Goal: Register for event/course: Register for event/course

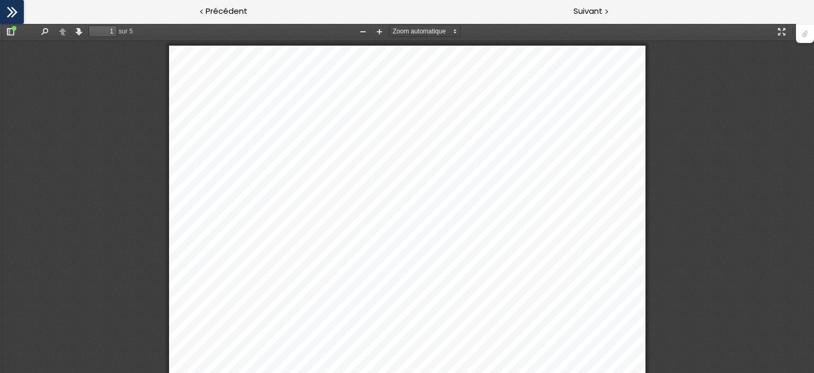
scroll to position [5, 0]
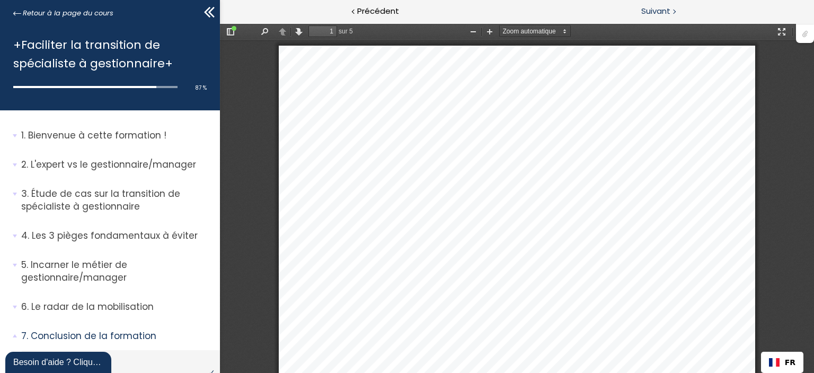
scroll to position [5, 0]
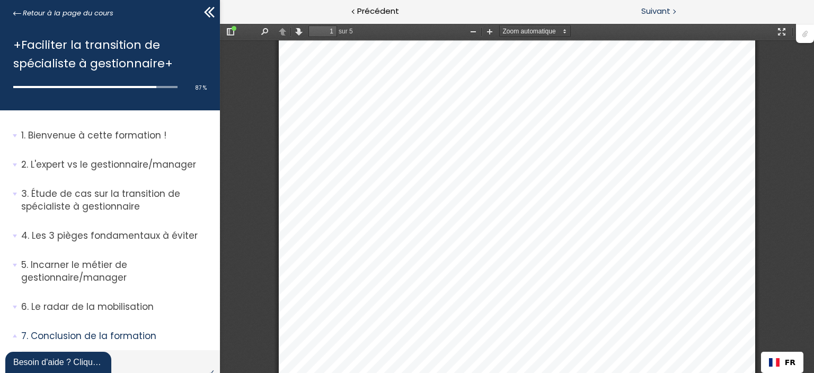
click at [657, 13] on span "Suivant" at bounding box center [655, 11] width 29 height 13
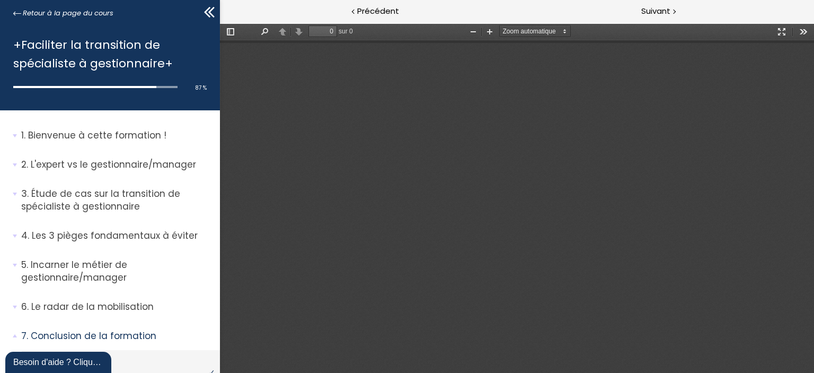
type input "1"
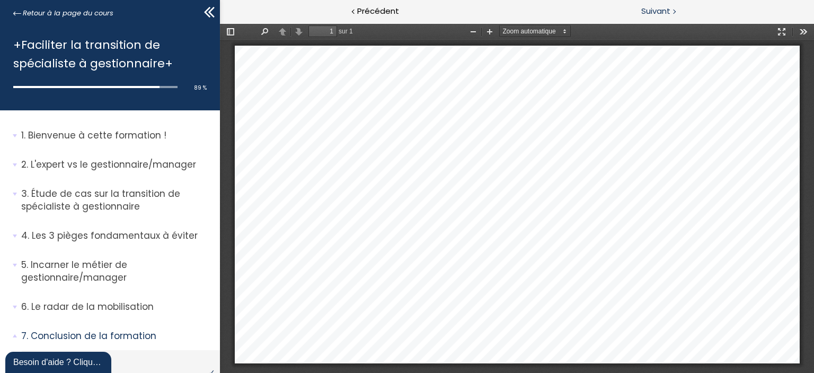
click at [655, 8] on span "Suivant" at bounding box center [655, 11] width 29 height 13
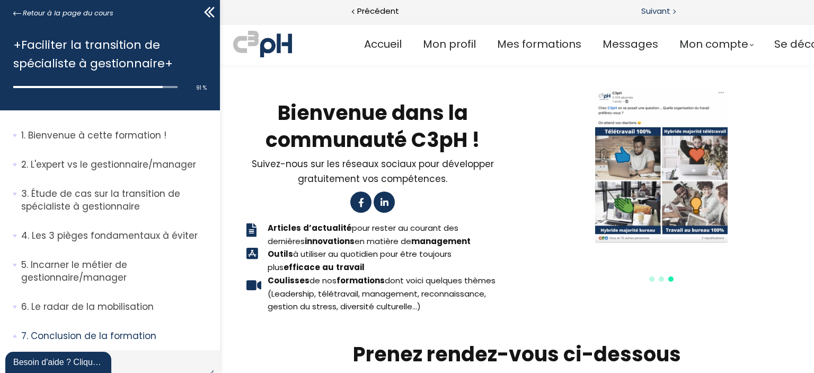
click at [648, 17] on span "Suivant" at bounding box center [655, 11] width 29 height 13
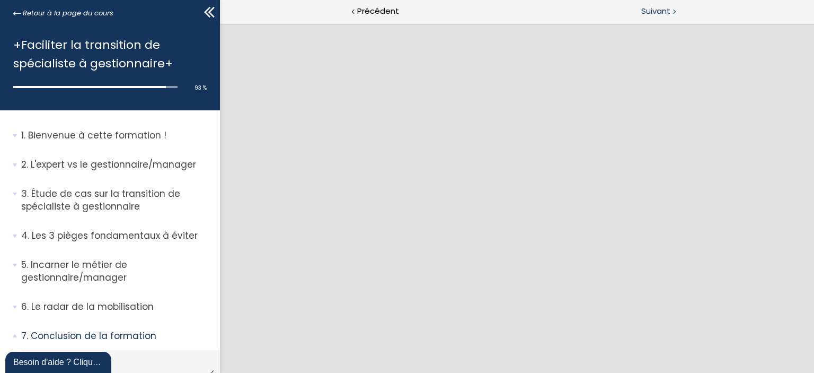
click at [662, 12] on span "Suivant" at bounding box center [655, 11] width 29 height 13
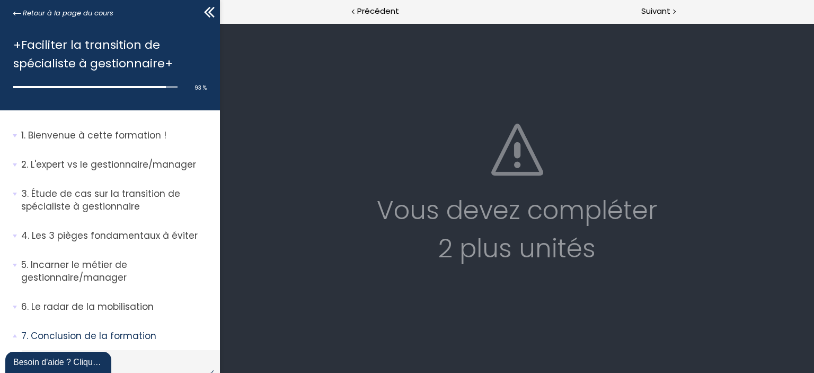
click at [552, 248] on div "Vous devez compléter 2 plus unités" at bounding box center [516, 229] width 573 height 76
click at [654, 7] on span "Suivant" at bounding box center [655, 11] width 29 height 13
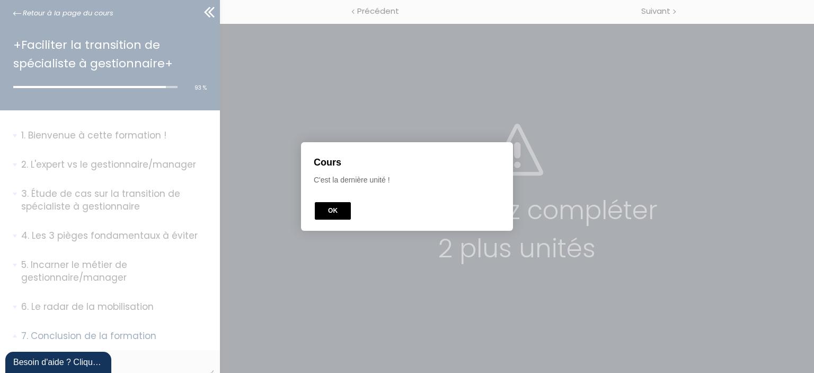
click at [327, 214] on button "OK" at bounding box center [333, 210] width 36 height 17
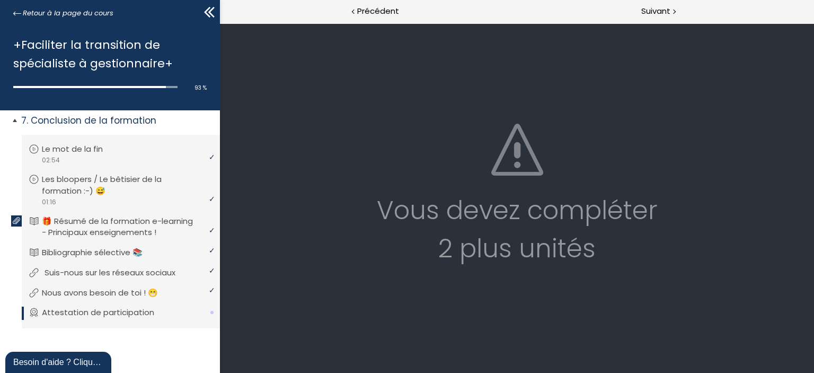
scroll to position [227, 0]
click at [142, 309] on p "Attestation de participation" at bounding box center [106, 312] width 128 height 12
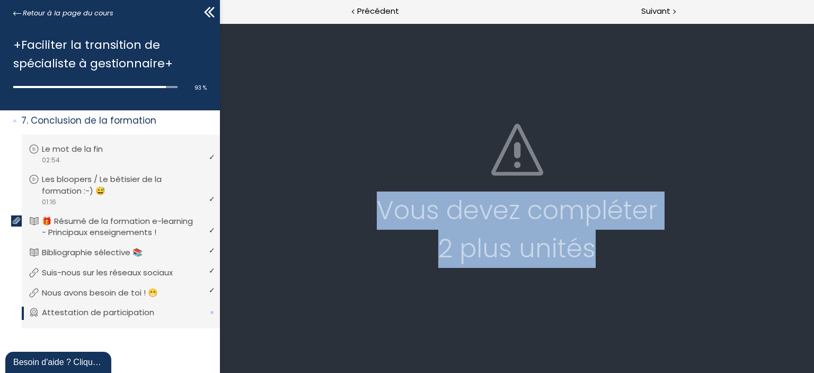
drag, startPoint x: 354, startPoint y: 213, endPoint x: 653, endPoint y: 256, distance: 302.1
click at [653, 256] on div "Vous devez compléter 2 plus unités" at bounding box center [516, 229] width 573 height 76
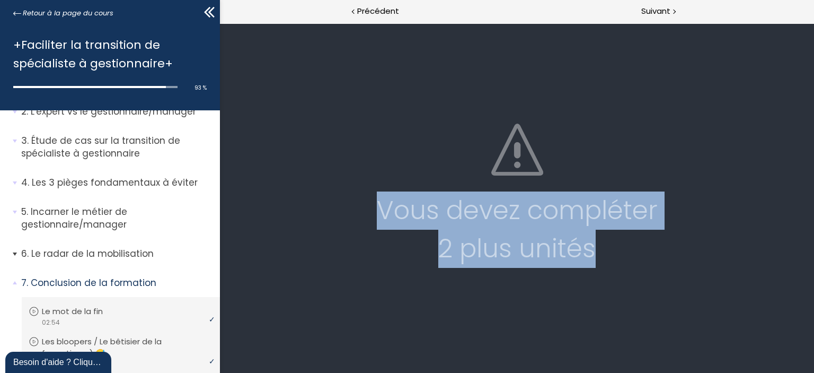
scroll to position [159, 0]
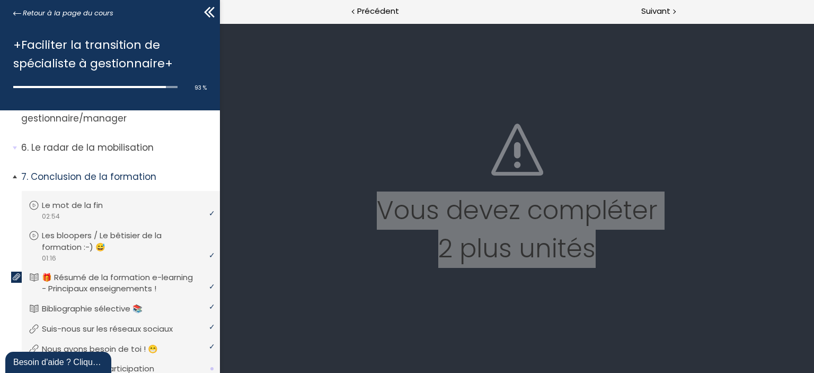
click at [17, 175] on span "7. Conclusion de la formation" at bounding box center [116, 180] width 207 height 21
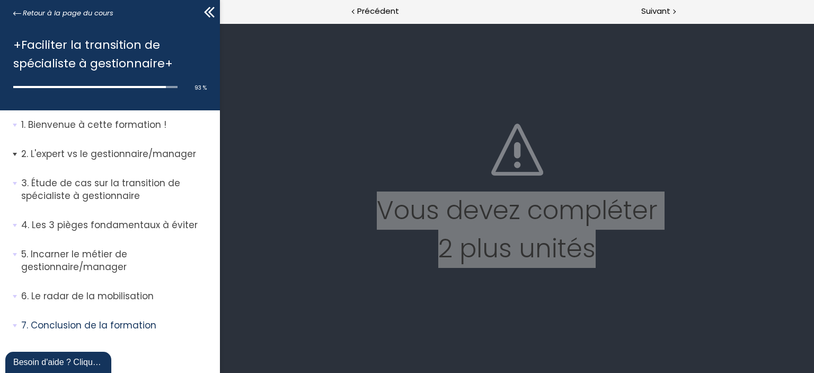
scroll to position [0, 0]
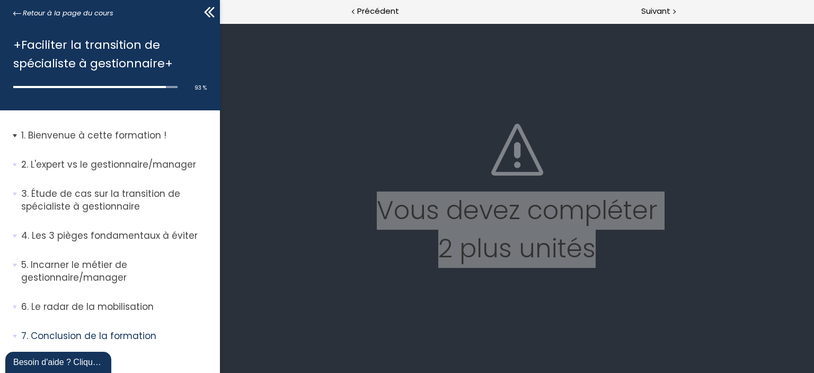
click at [17, 138] on span "1. Bienvenue à cette formation !" at bounding box center [116, 139] width 207 height 21
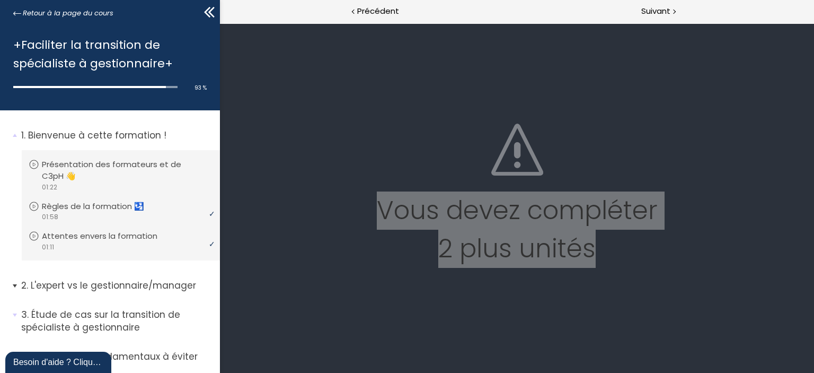
click at [15, 284] on span "2. L'expert vs le gestionnaire/manager" at bounding box center [116, 289] width 207 height 21
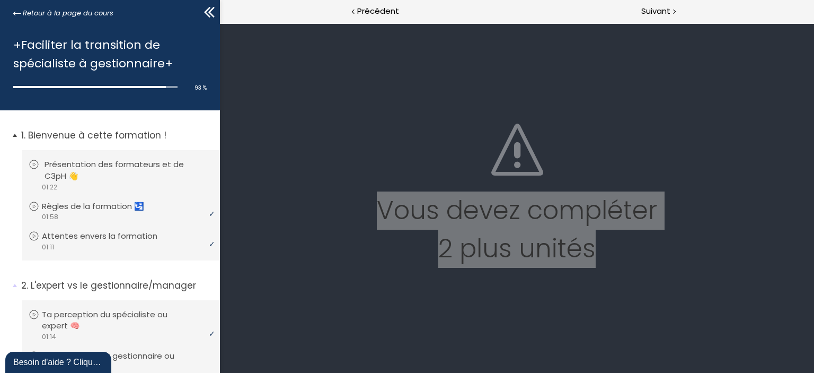
click at [103, 163] on p "Présentation des formateurs et de C3pH 👋" at bounding box center [129, 170] width 169 height 23
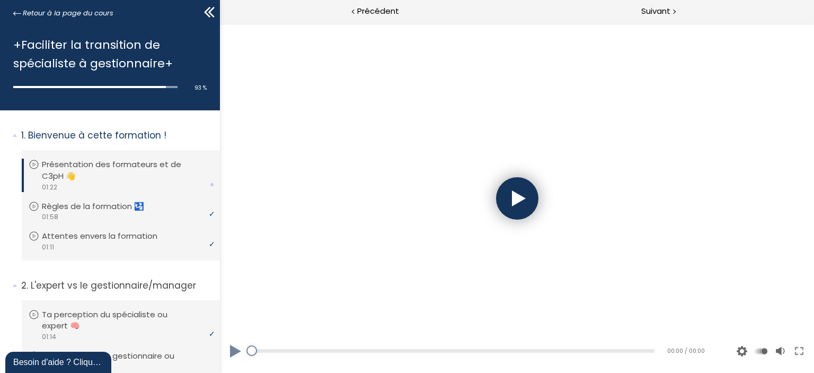
click at [430, 353] on div "Add chapter 00:00" at bounding box center [452, 351] width 403 height 30
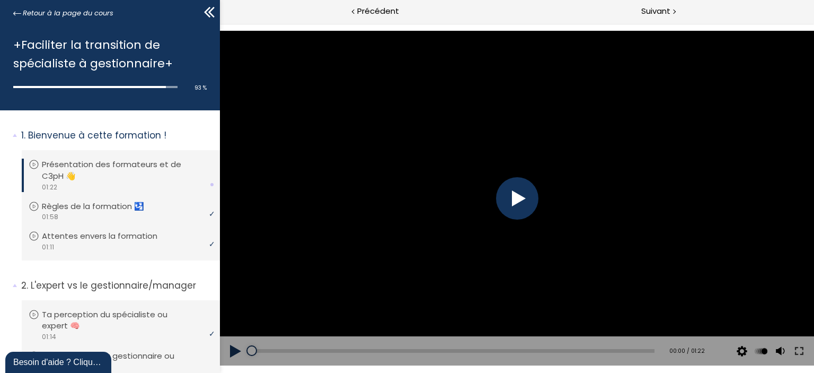
click at [506, 212] on div at bounding box center [517, 198] width 42 height 42
click at [580, 347] on div "Add chapter 00:00" at bounding box center [452, 351] width 403 height 30
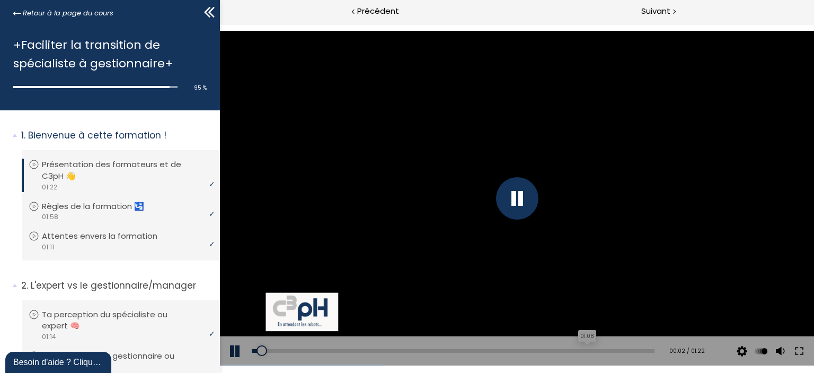
click at [579, 351] on div "01:08" at bounding box center [452, 351] width 403 height 4
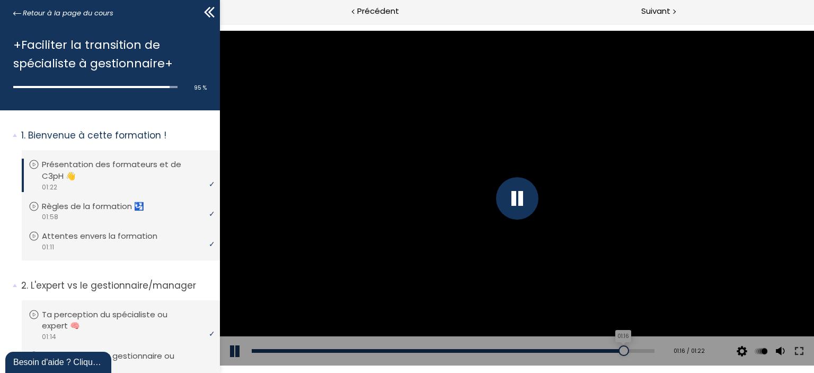
click at [616, 349] on div "01:16" at bounding box center [452, 351] width 403 height 4
click at [632, 350] on div "01:19" at bounding box center [452, 351] width 403 height 4
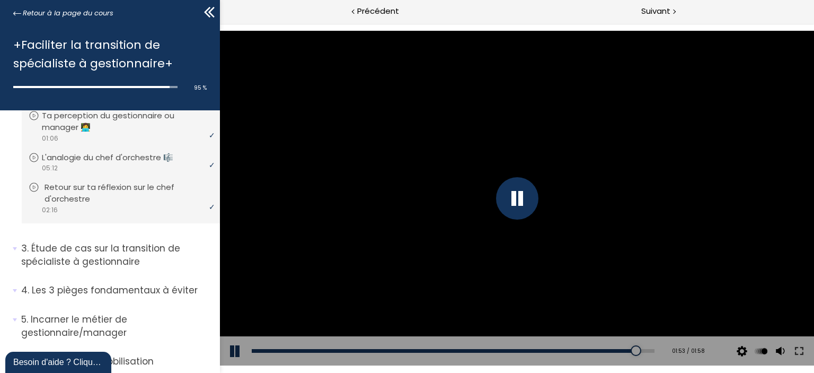
scroll to position [265, 0]
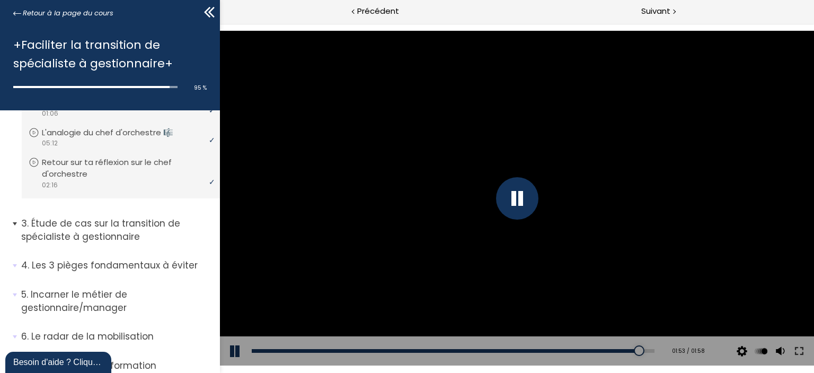
click at [13, 226] on span "3. Étude de cas sur la transition de spécialiste à gestionnaire" at bounding box center [116, 234] width 207 height 34
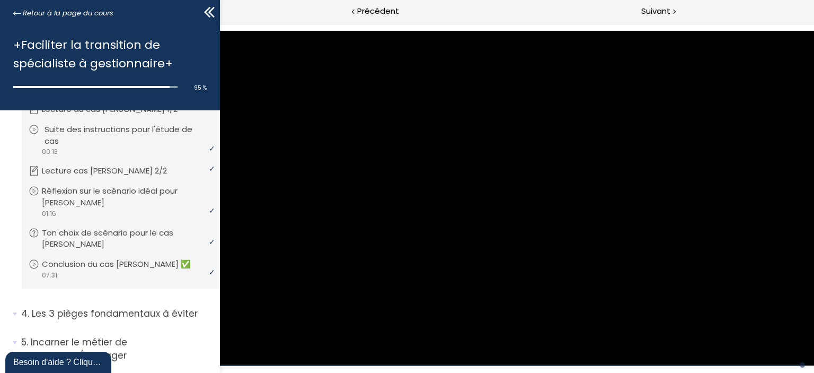
scroll to position [477, 0]
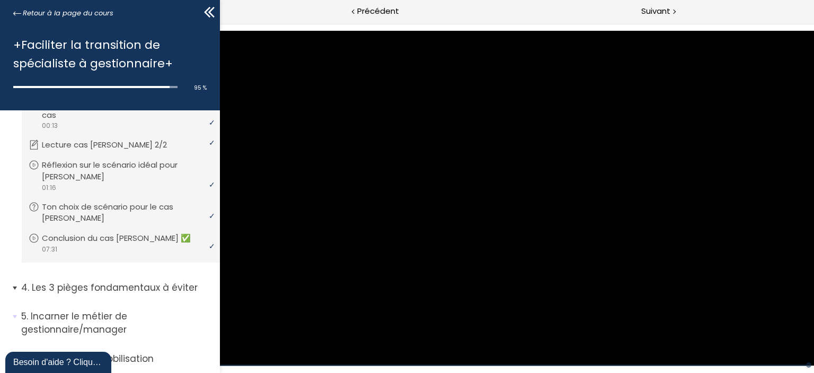
click at [15, 288] on span "4. Les 3 pièges fondamentaux à éviter" at bounding box center [116, 291] width 207 height 21
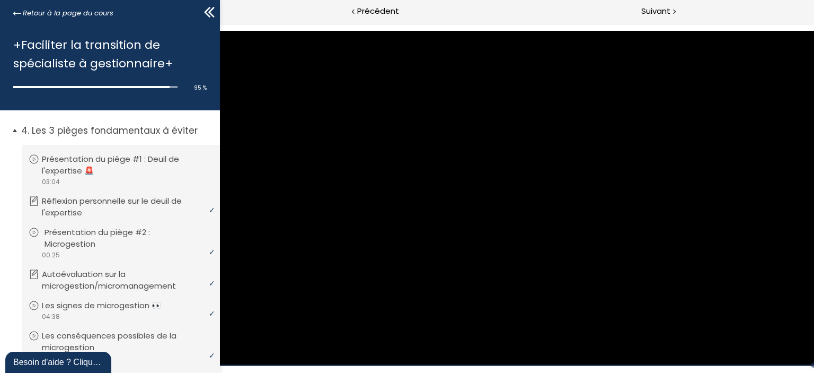
scroll to position [636, 0]
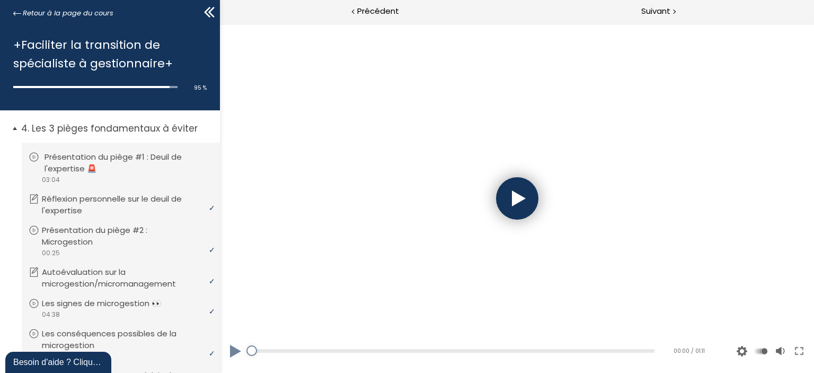
click at [146, 148] on li "Vous devez avoir terminé l'unité (Présentation du piège #1 : Deuil de l'experti…" at bounding box center [121, 168] width 198 height 50
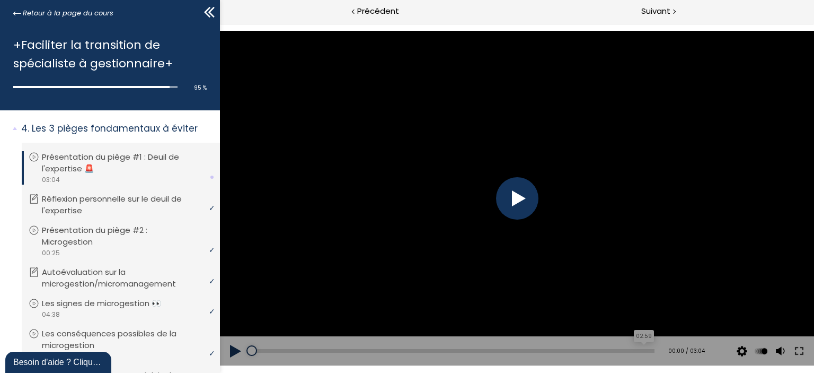
click at [634, 351] on div "02:59" at bounding box center [452, 351] width 403 height 4
click at [637, 351] on div "03:00" at bounding box center [452, 351] width 403 height 4
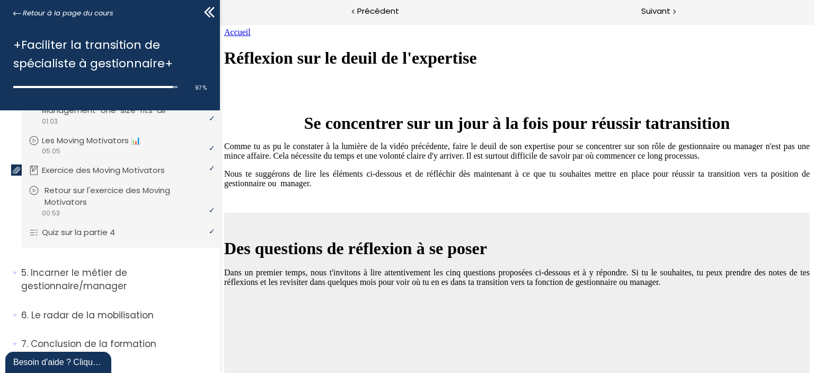
scroll to position [978, 0]
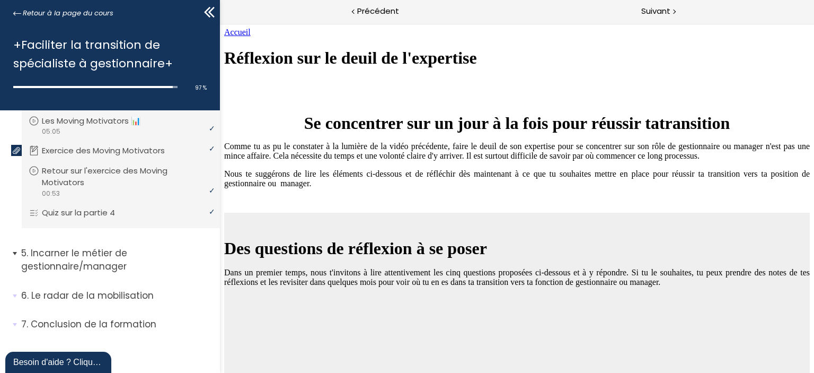
click at [15, 251] on span "5. Incarner le métier de gestionnaire/manager" at bounding box center [116, 264] width 207 height 34
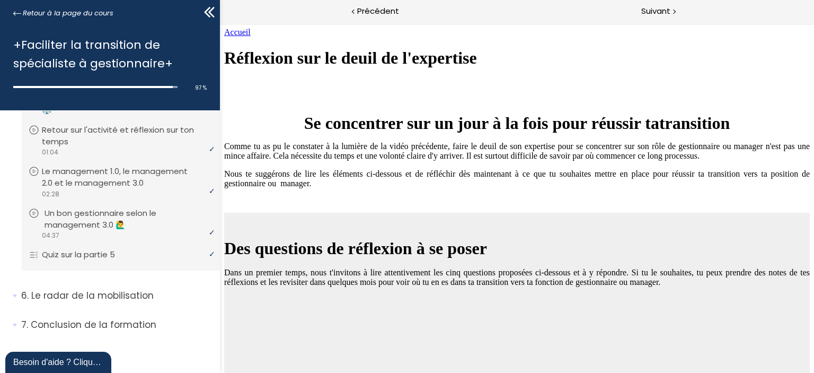
scroll to position [1298, 0]
click at [15, 294] on span "6. Le radar de la mobilisation" at bounding box center [116, 299] width 207 height 21
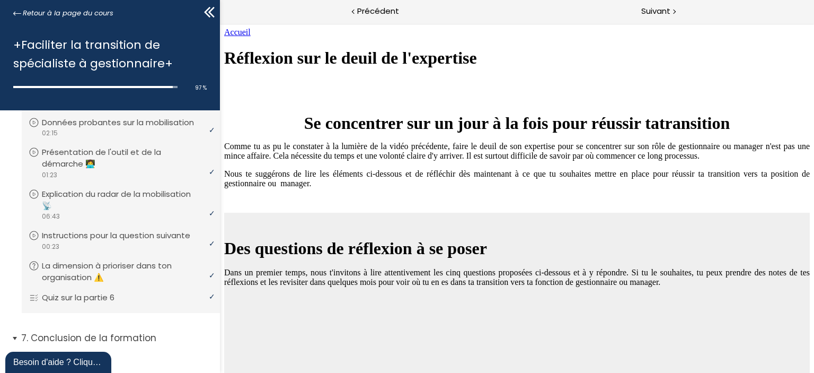
scroll to position [1567, 0]
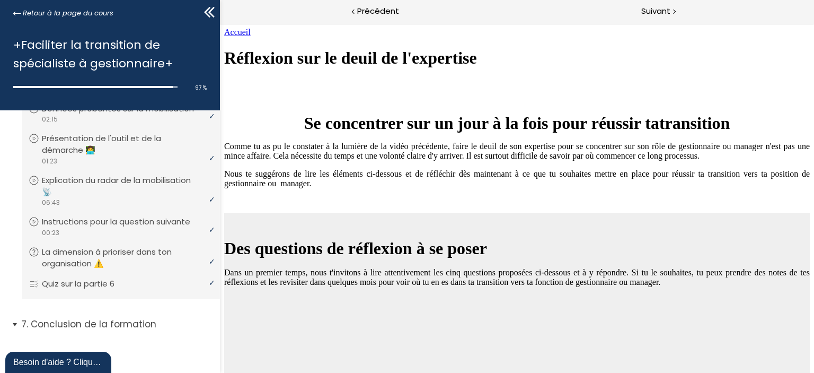
click at [15, 323] on span "7. Conclusion de la formation" at bounding box center [116, 328] width 207 height 21
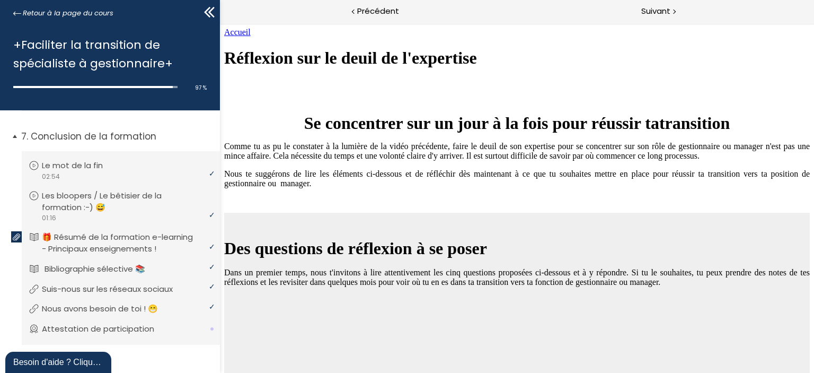
scroll to position [1783, 0]
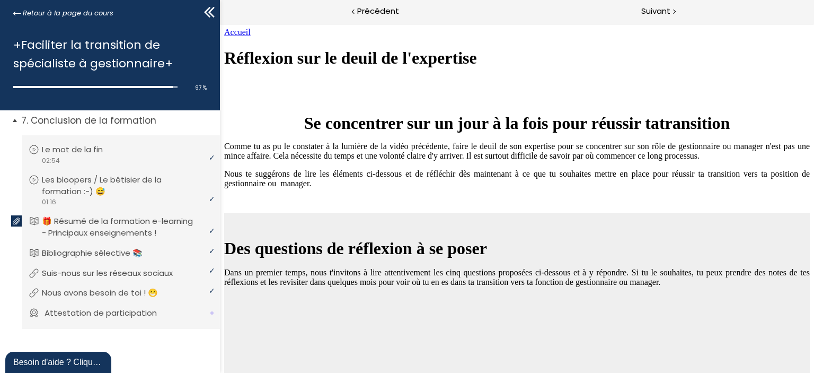
click at [179, 315] on link "Attestation de participation" at bounding box center [120, 313] width 182 height 12
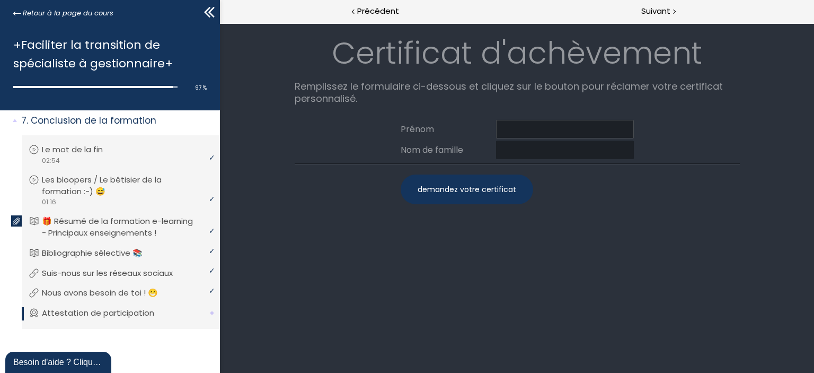
click at [513, 121] on input at bounding box center [565, 129] width 138 height 19
type input "Mathias"
type input "Caron"
click at [473, 190] on div "demandez votre certificat" at bounding box center [466, 189] width 133 height 30
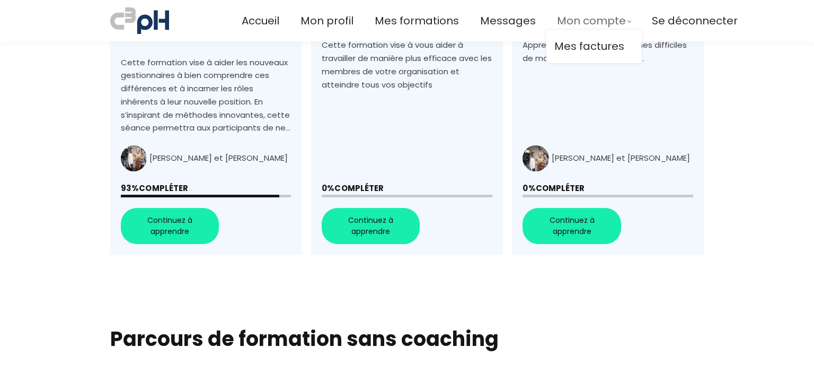
scroll to position [371, 0]
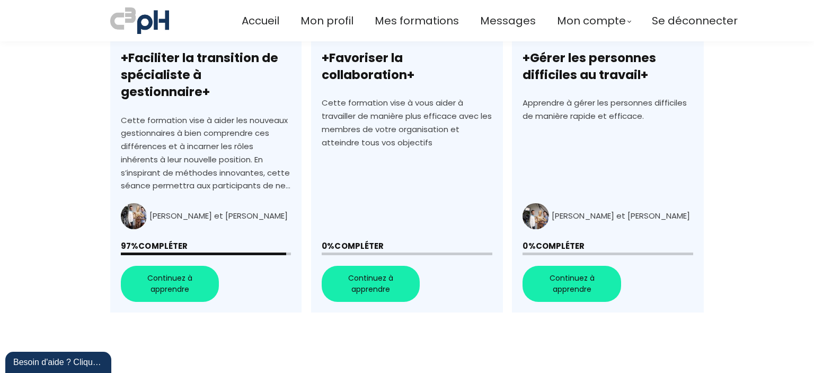
scroll to position [477, 0]
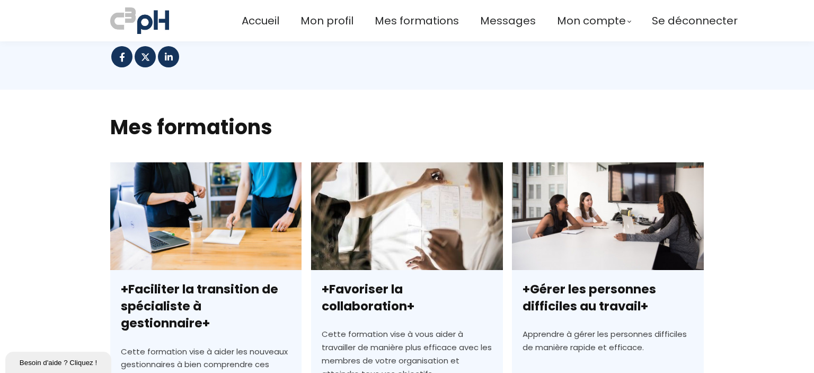
scroll to position [187, 0]
